Goal: Navigation & Orientation: Understand site structure

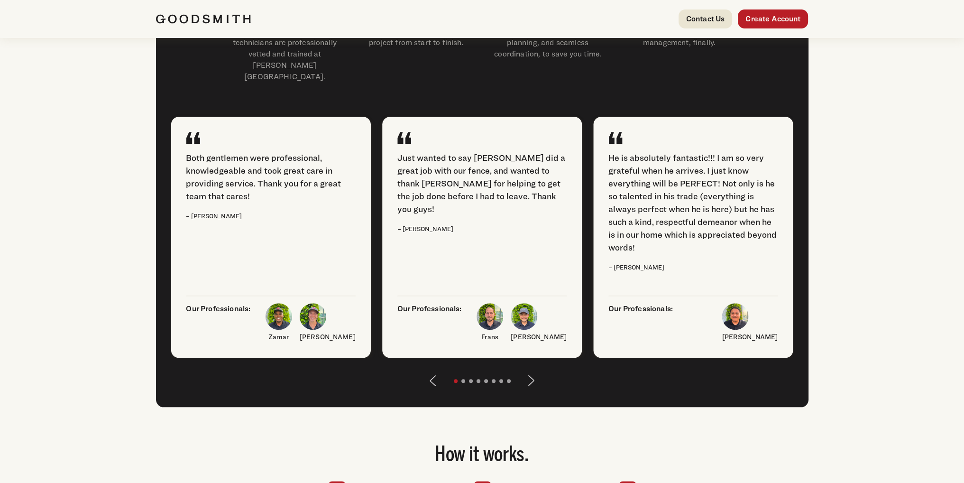
scroll to position [758, 0]
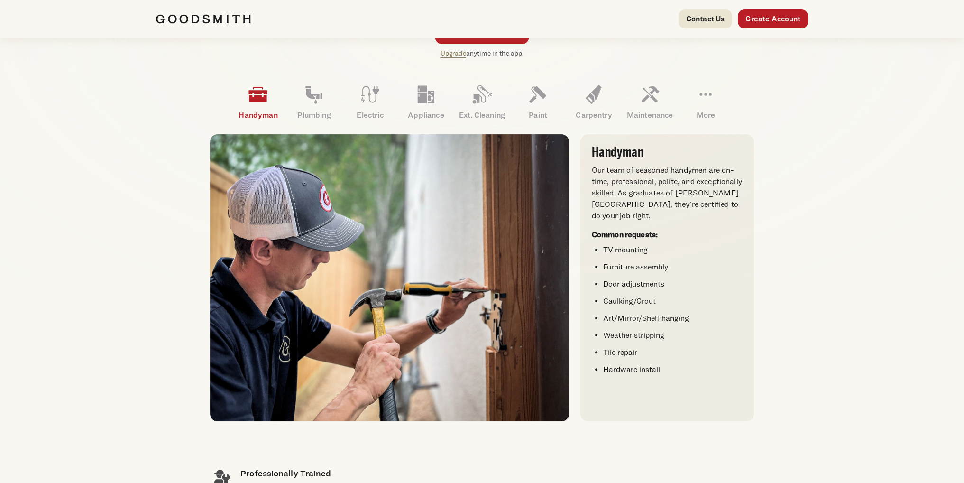
scroll to position [247, 0]
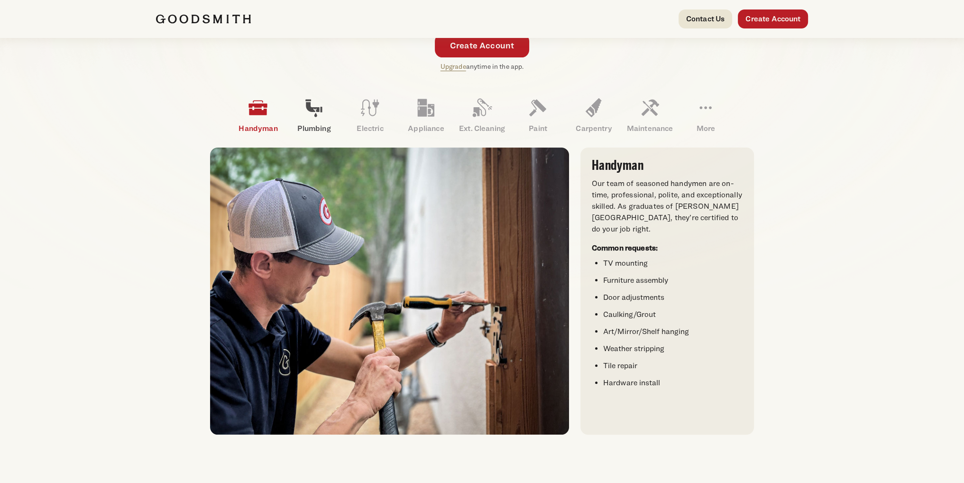
click at [312, 114] on icon at bounding box center [314, 107] width 23 height 23
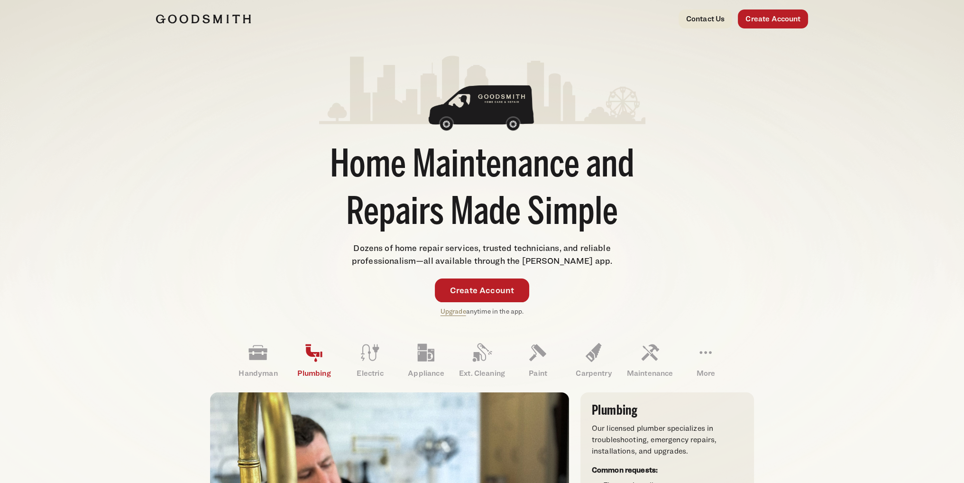
scroll to position [0, 0]
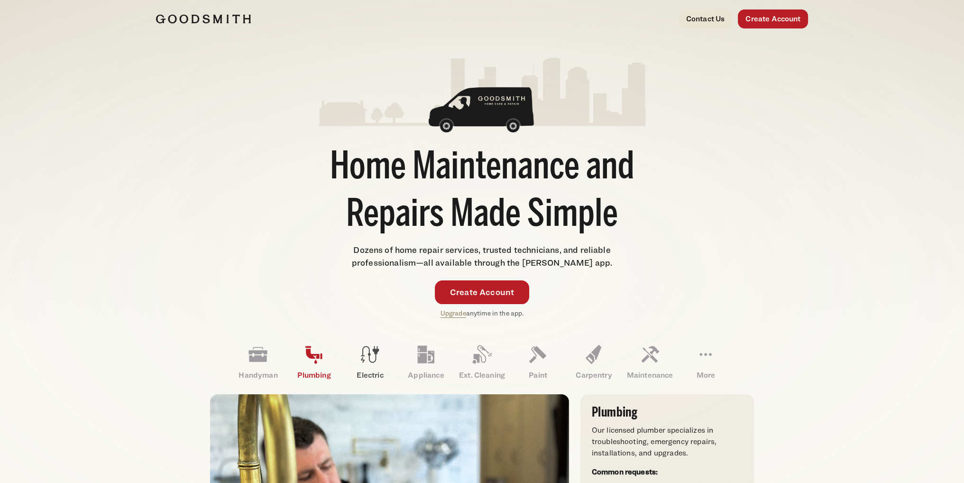
click at [372, 355] on icon at bounding box center [370, 354] width 23 height 23
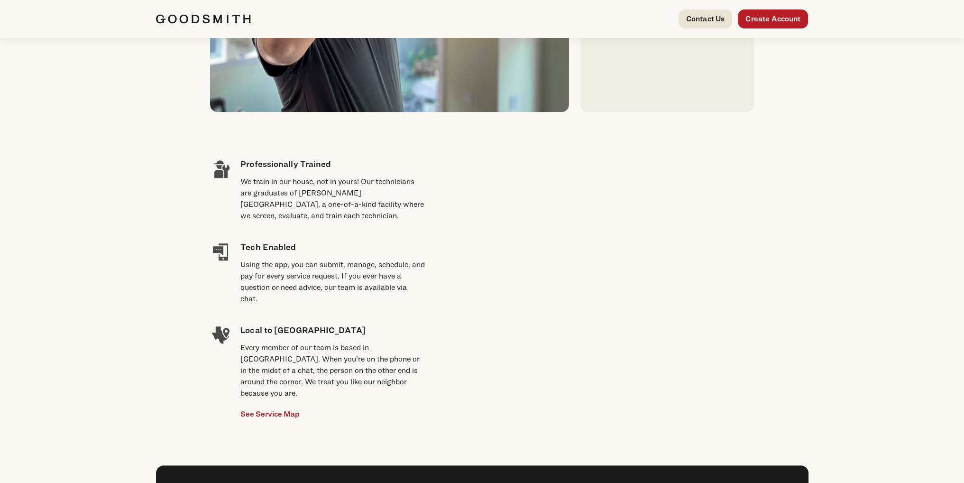
scroll to position [237, 0]
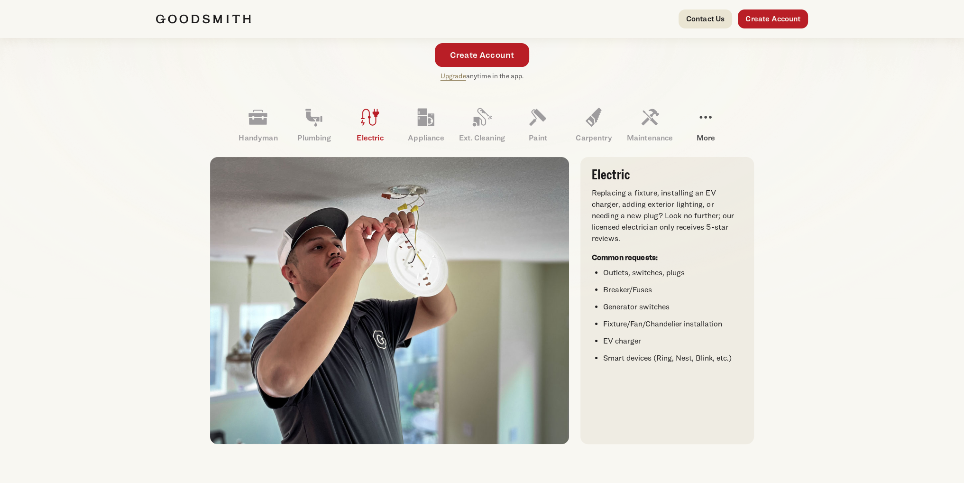
click at [705, 116] on icon at bounding box center [706, 117] width 12 height 3
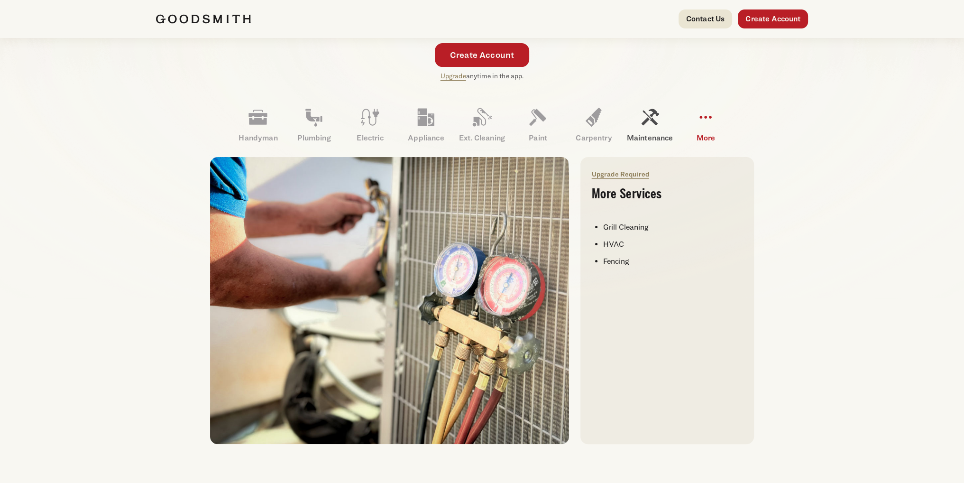
click at [651, 121] on icon at bounding box center [649, 117] width 23 height 23
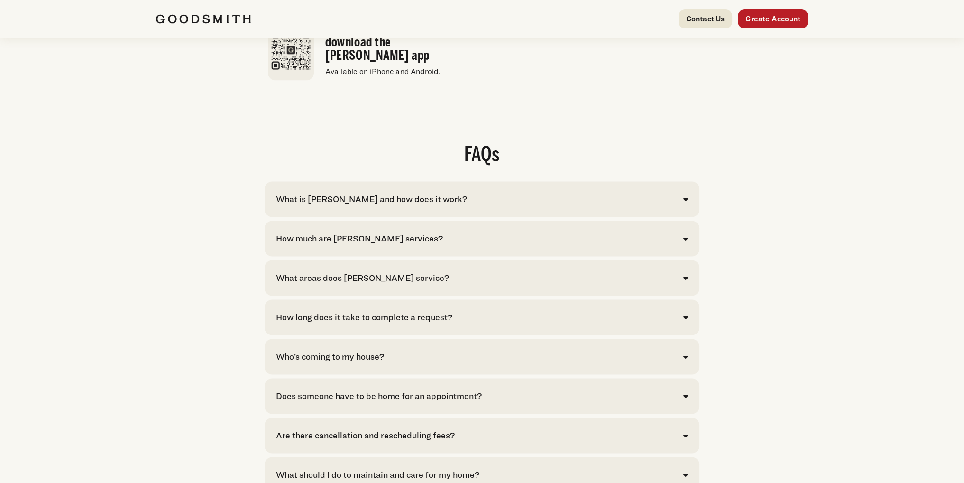
scroll to position [1850, 0]
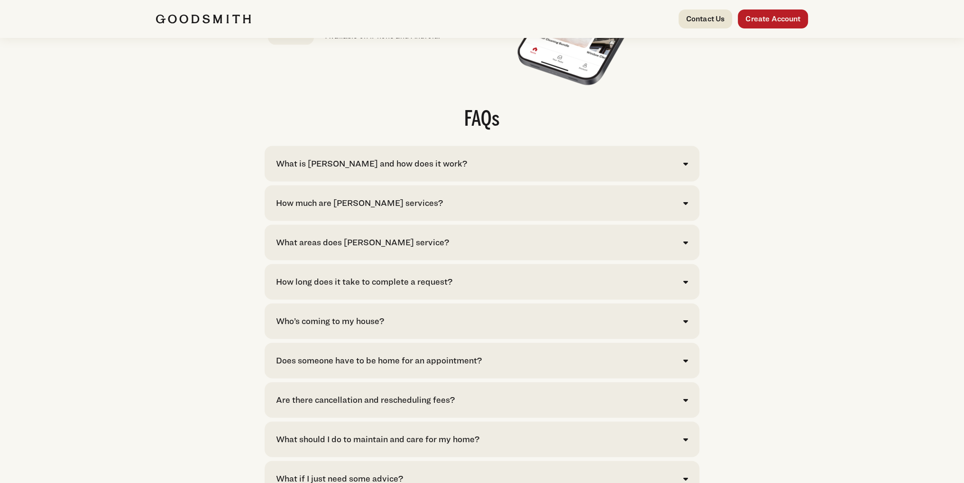
click at [685, 167] on icon at bounding box center [685, 164] width 5 height 8
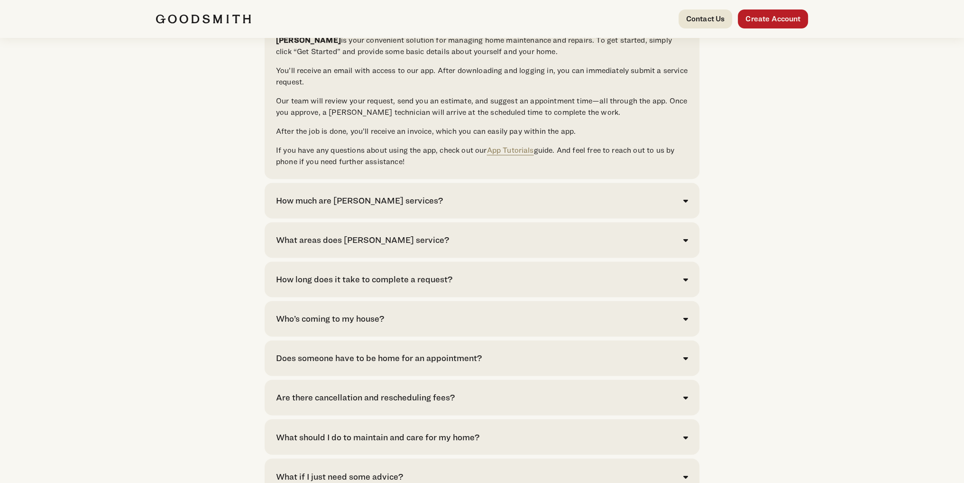
scroll to position [1992, 0]
click at [685, 203] on icon at bounding box center [685, 199] width 5 height 8
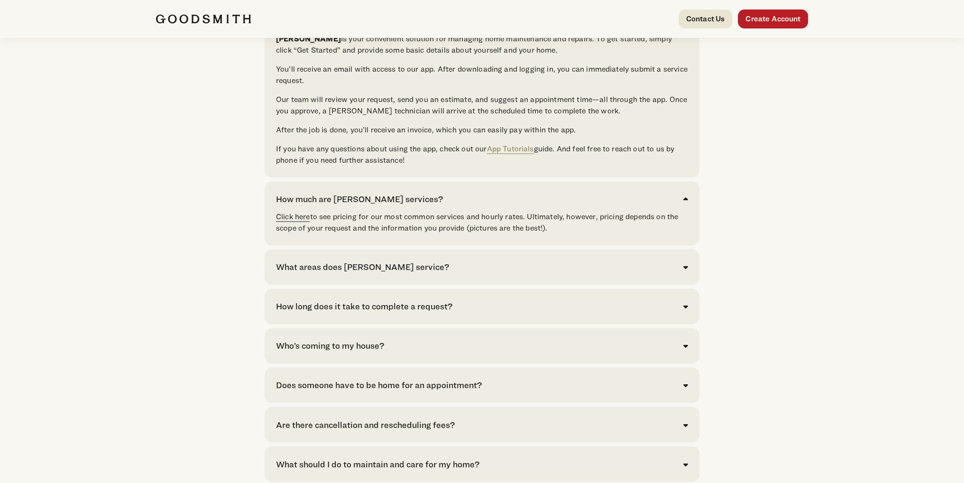
click at [291, 221] on link "Click here" at bounding box center [293, 216] width 34 height 9
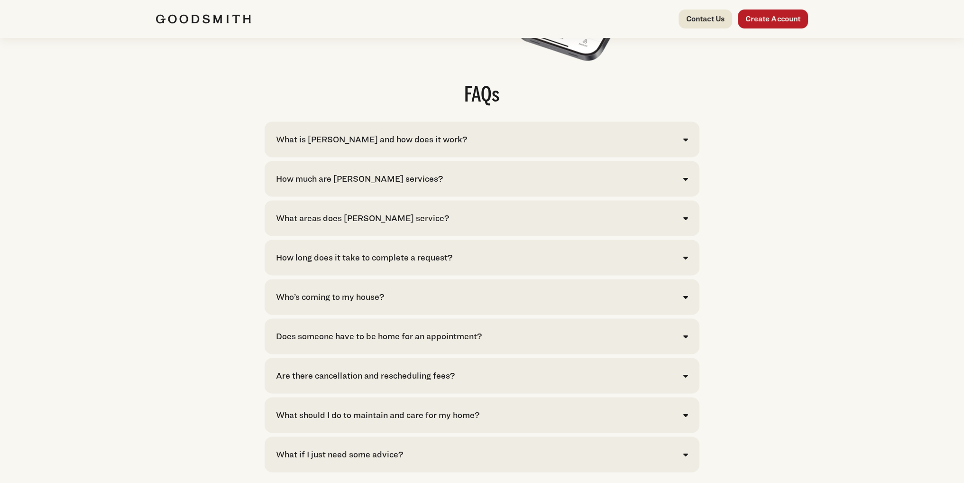
scroll to position [1897, 0]
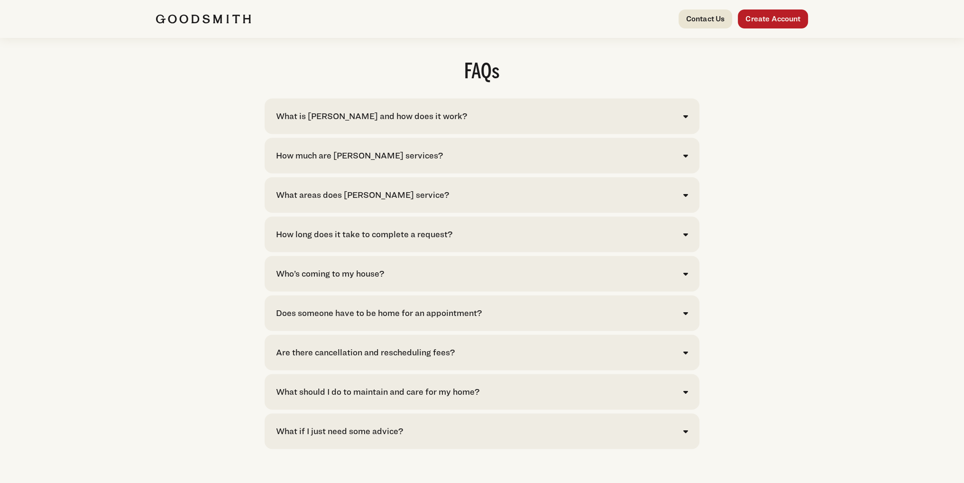
click at [687, 277] on icon at bounding box center [685, 274] width 5 height 8
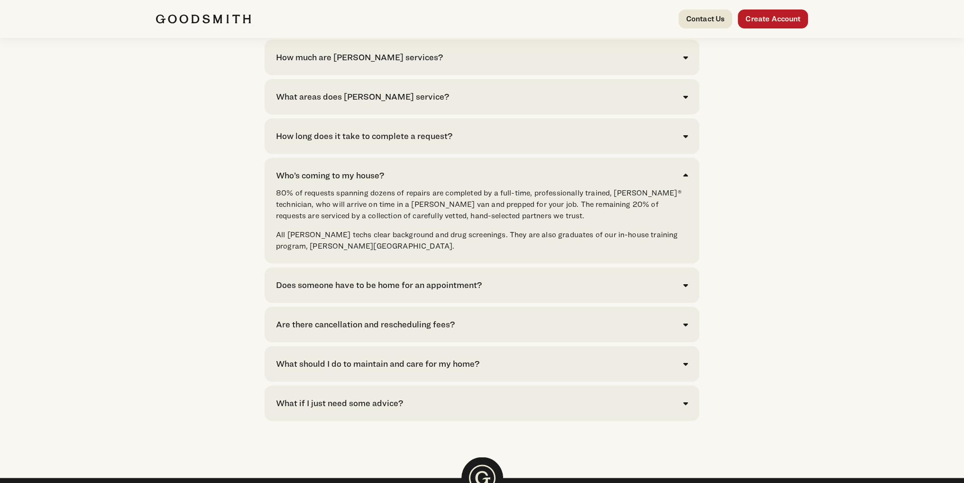
scroll to position [2039, 0]
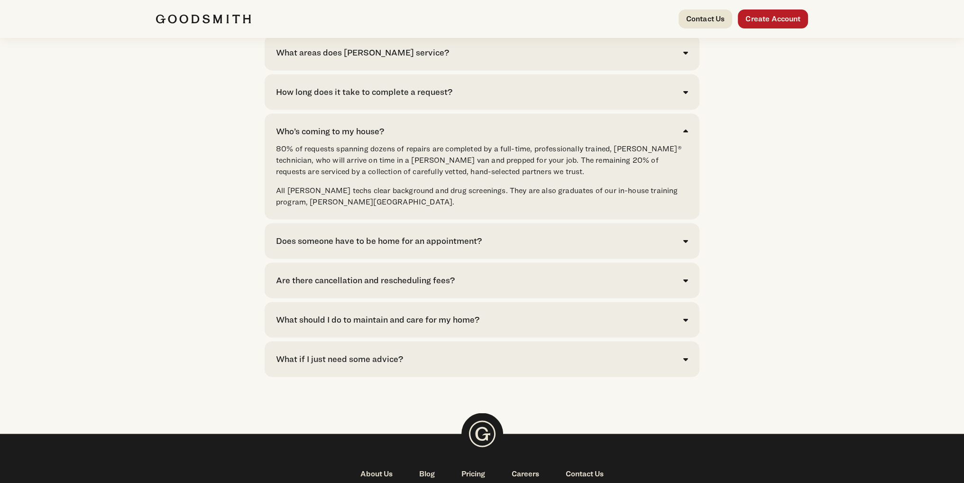
click at [681, 365] on div "What if I just need some advice?" at bounding box center [482, 358] width 412 height 13
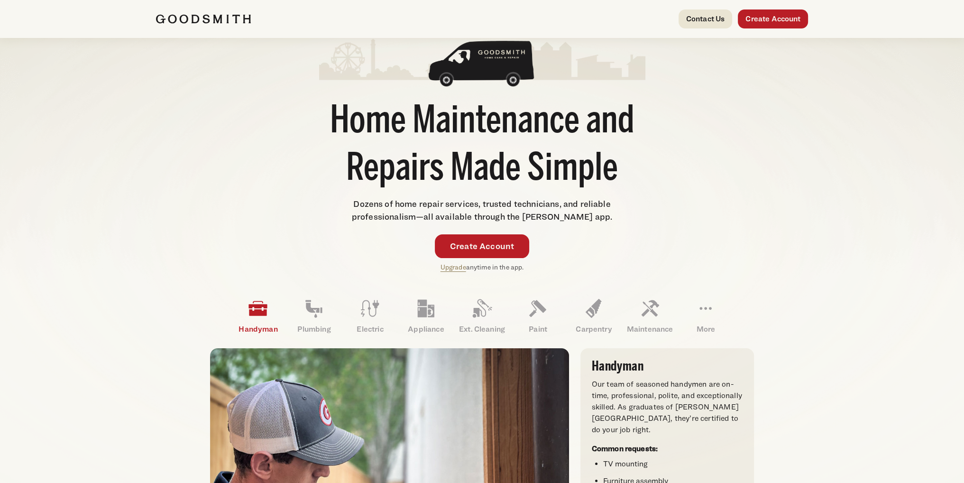
scroll to position [0, 0]
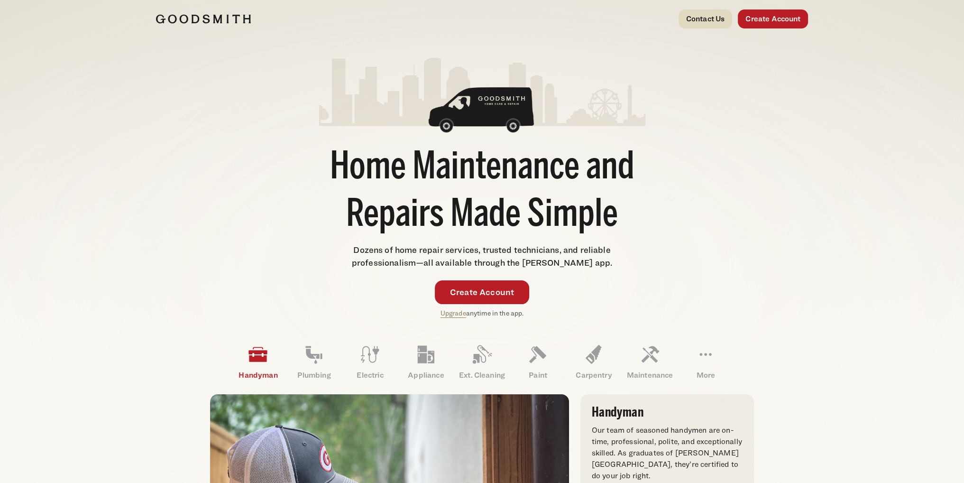
click at [695, 20] on link "Contact Us" at bounding box center [706, 18] width 54 height 19
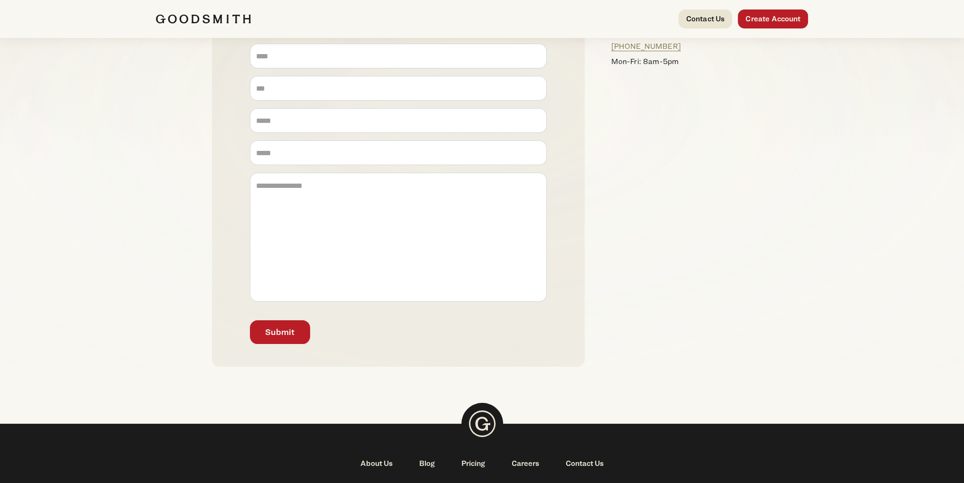
scroll to position [277, 0]
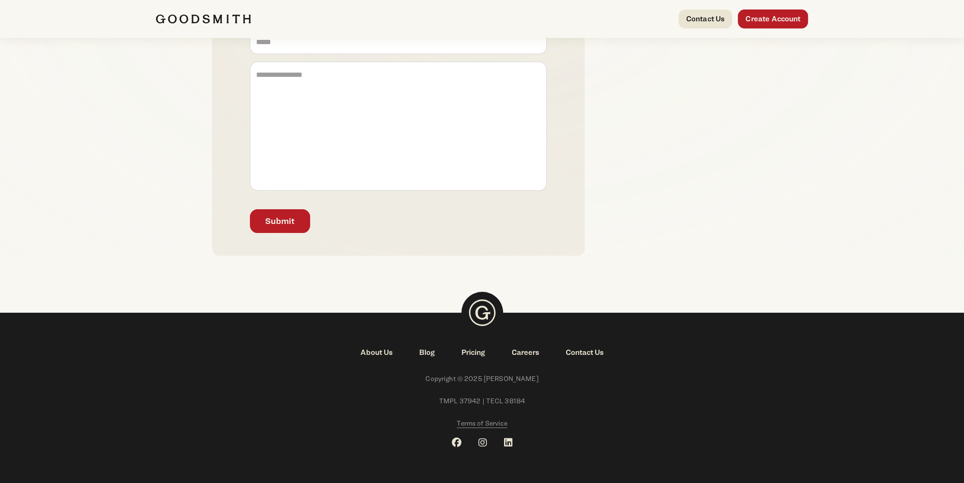
click at [377, 353] on link "About Us" at bounding box center [376, 352] width 59 height 11
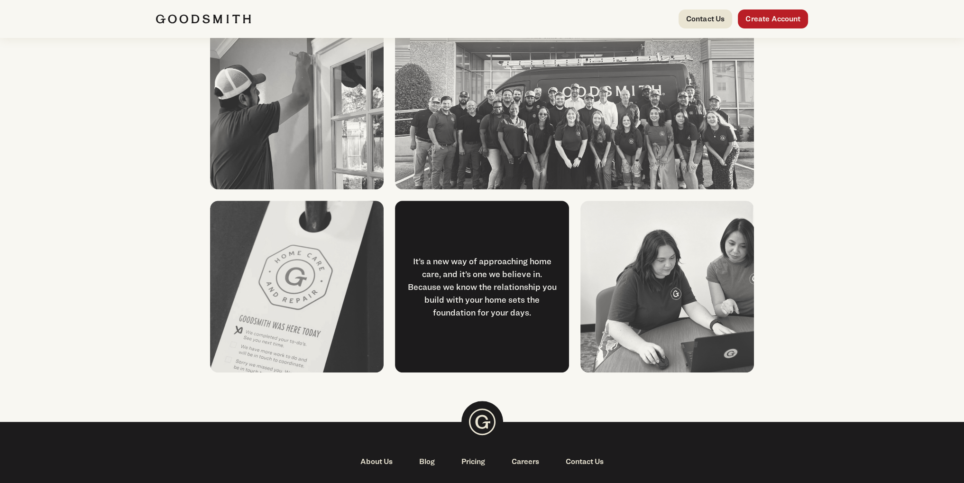
scroll to position [1091, 0]
